Goal: Task Accomplishment & Management: Complete application form

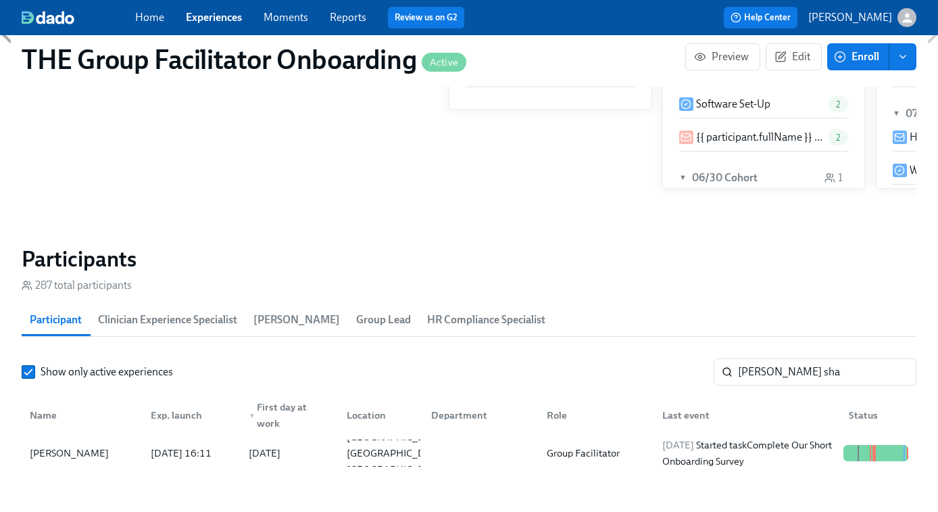
scroll to position [380, 0]
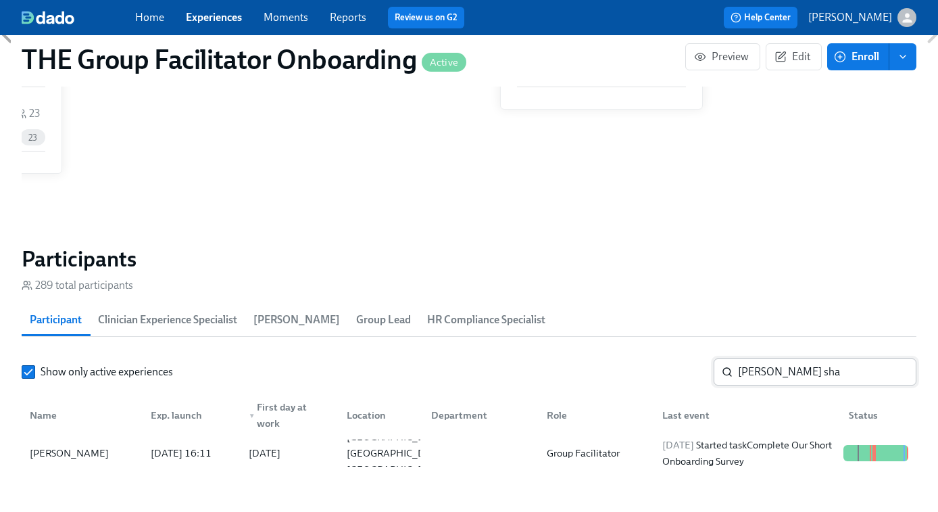
click at [768, 376] on input "[PERSON_NAME] sha" at bounding box center [827, 371] width 178 height 27
type input "[PERSON_NAME]"
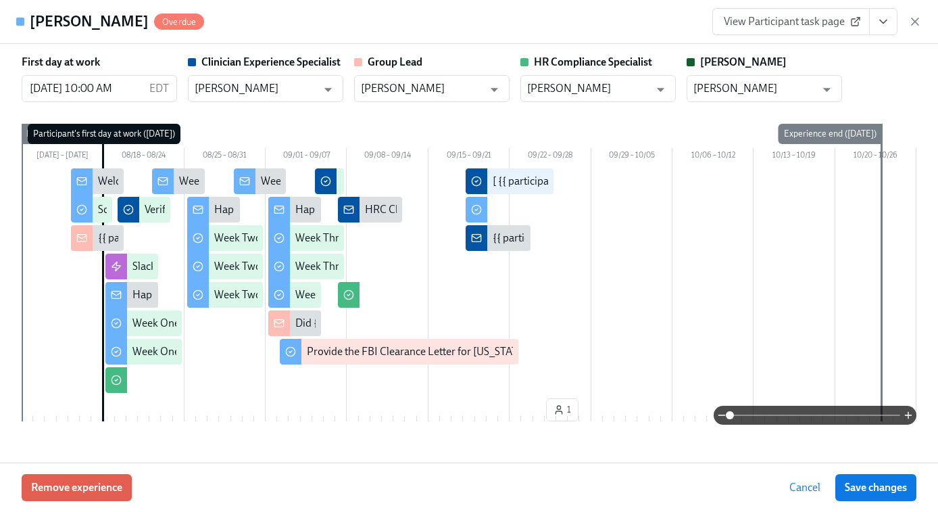
click at [887, 22] on icon "View task page" at bounding box center [883, 22] width 14 height 14
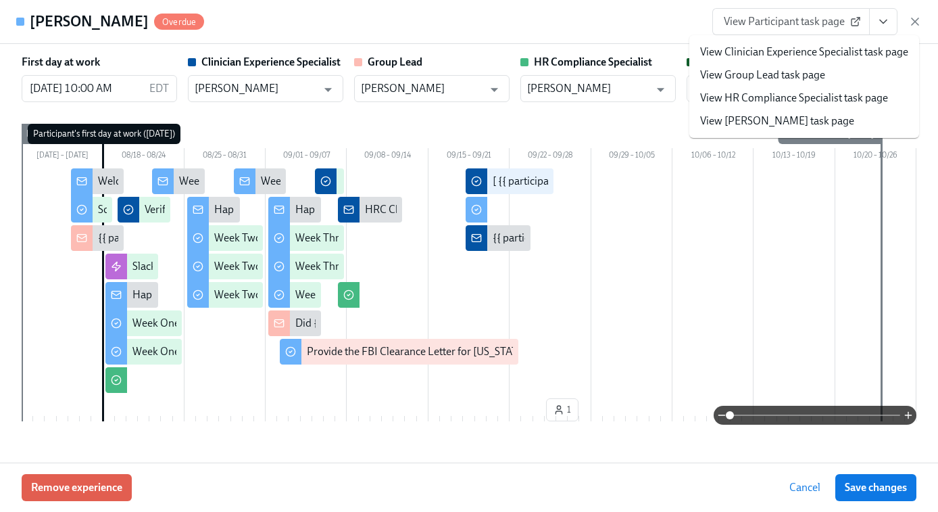
click at [783, 53] on link "View Clinician Experience Specialist task page" at bounding box center [804, 52] width 208 height 15
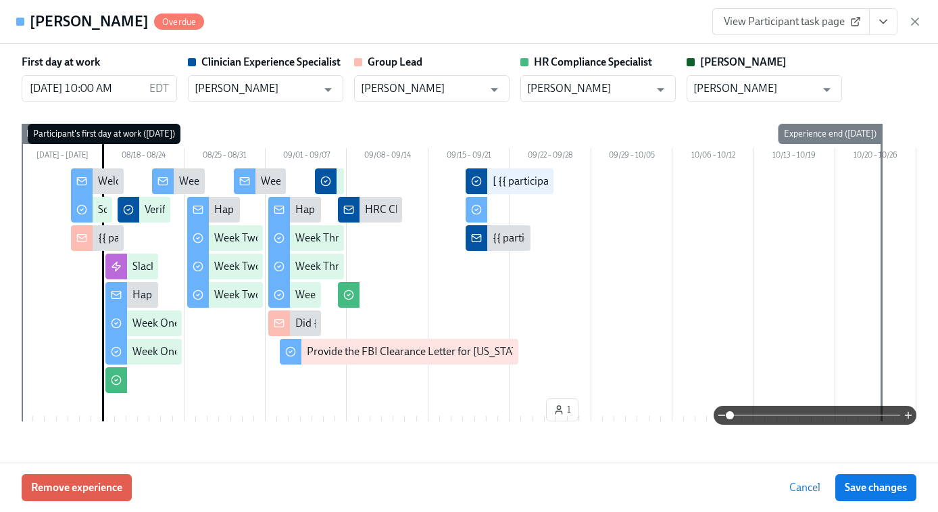
click at [912, 22] on icon "button" at bounding box center [915, 22] width 14 height 14
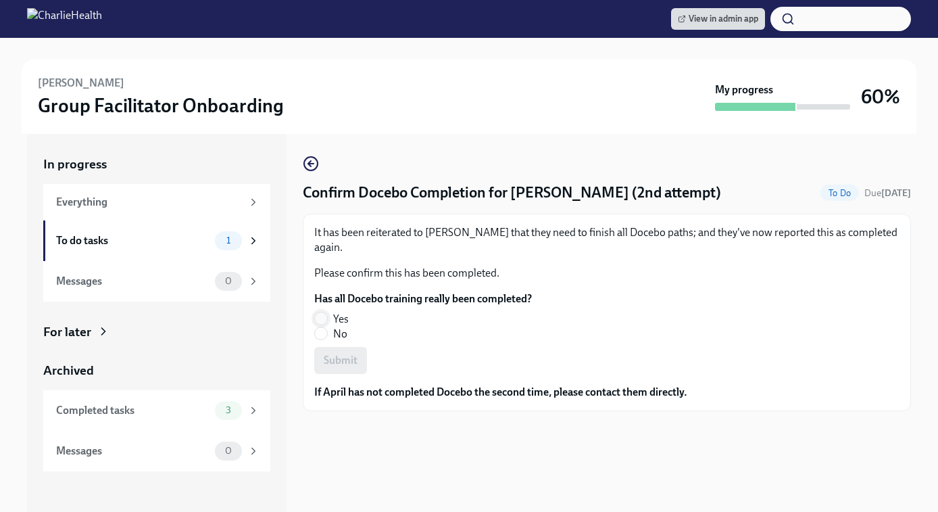
click at [321, 315] on input "Yes" at bounding box center [321, 318] width 12 height 12
radio input "true"
click at [330, 367] on span "Submit" at bounding box center [341, 360] width 34 height 14
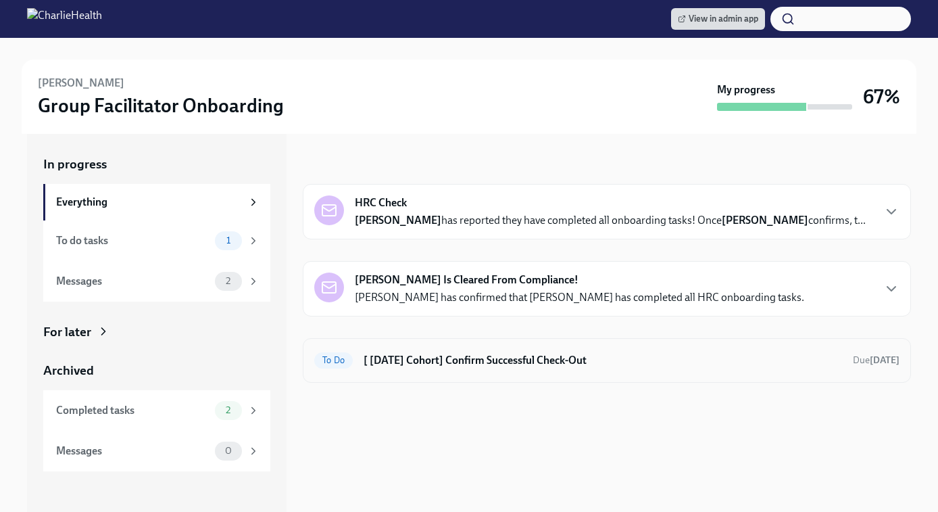
click at [500, 374] on div "To Do [ [DATE] Cohort] Confirm Successful Check-Out Due [DATE]" at bounding box center [607, 360] width 608 height 45
click at [497, 366] on h6 "[ [DATE] Cohort] Confirm Successful Check-Out" at bounding box center [603, 360] width 478 height 15
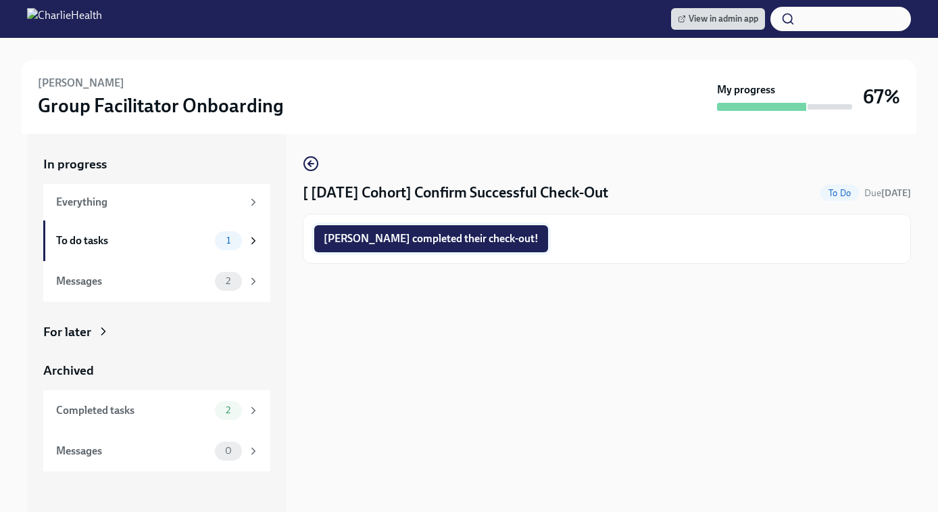
click at [435, 235] on span "[PERSON_NAME] completed their check-out!" at bounding box center [431, 239] width 215 height 14
